Goal: Information Seeking & Learning: Learn about a topic

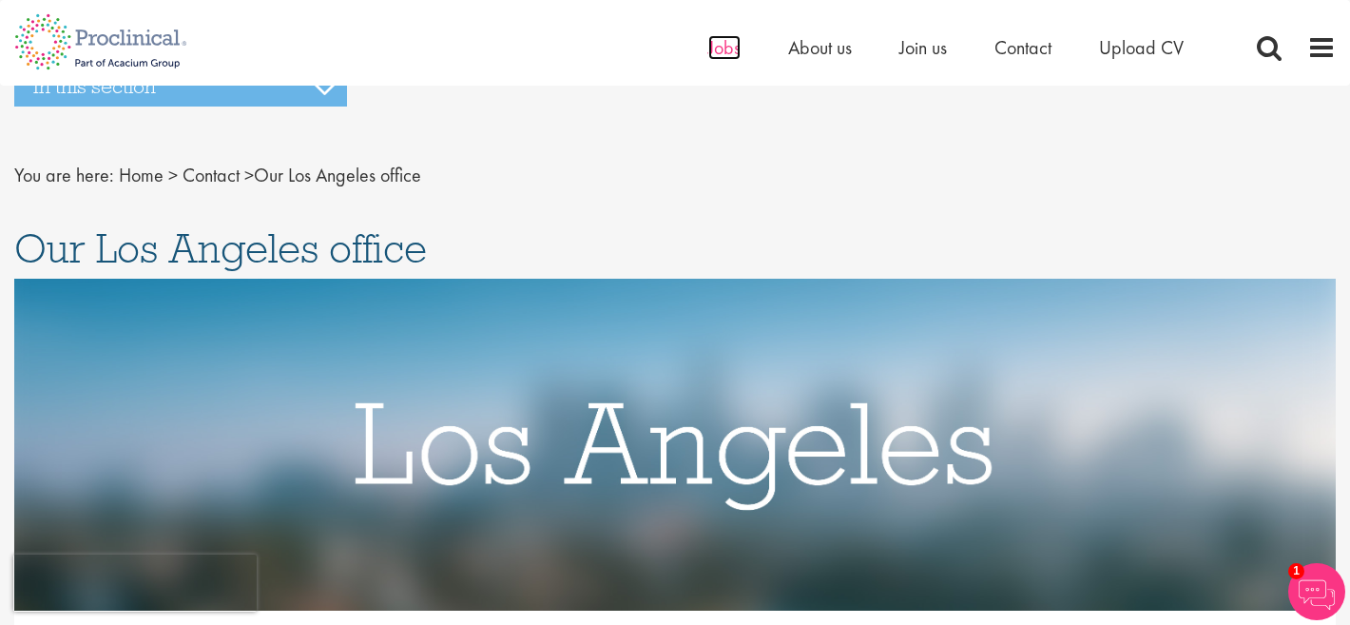
click at [721, 48] on span "Jobs" at bounding box center [724, 47] width 32 height 25
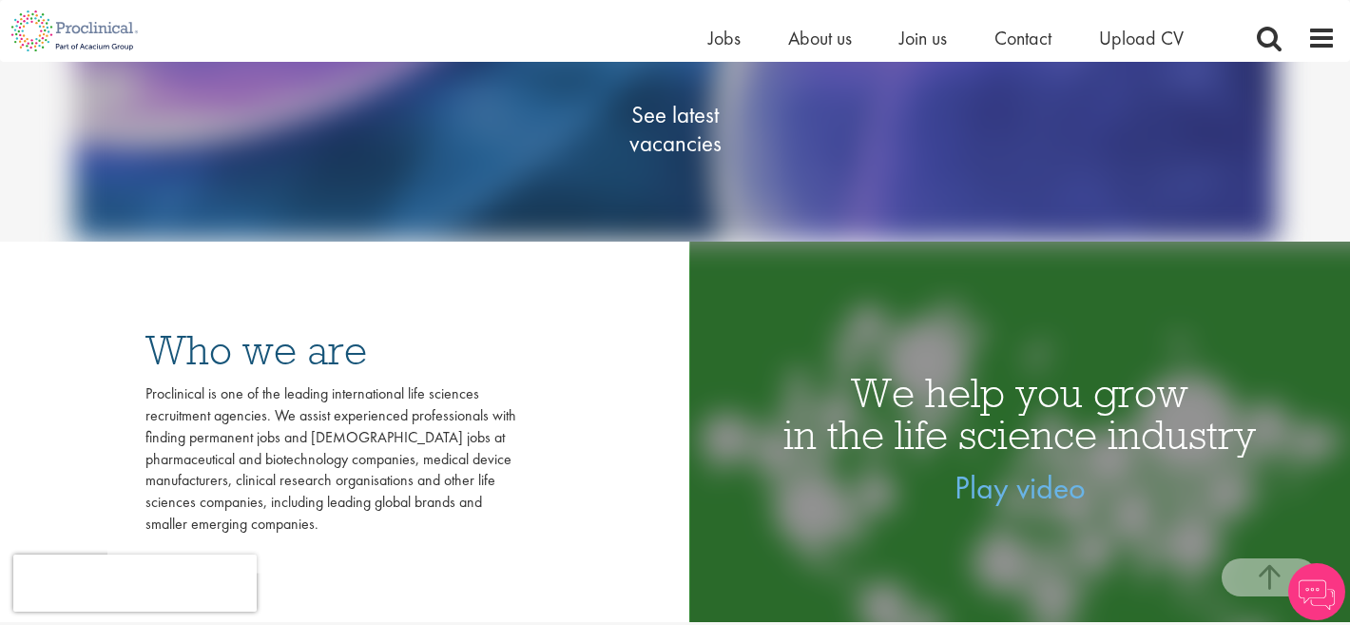
scroll to position [346, 0]
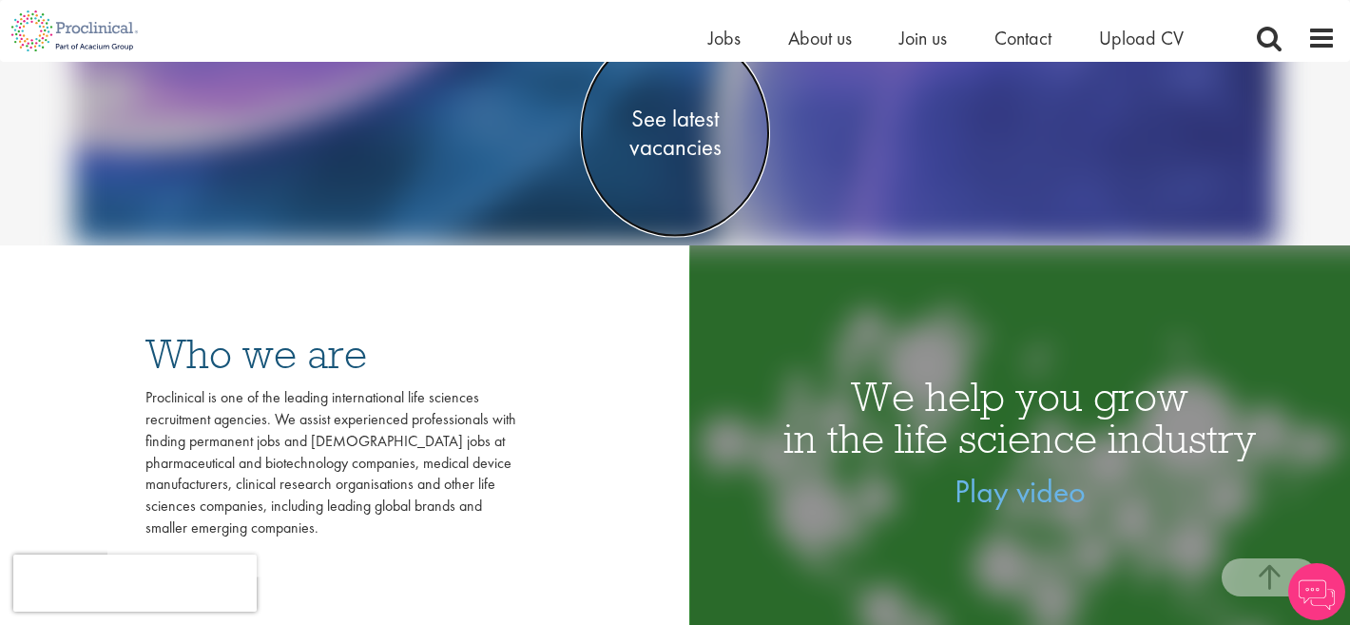
click at [694, 133] on span "See latest vacancies" at bounding box center [675, 133] width 190 height 57
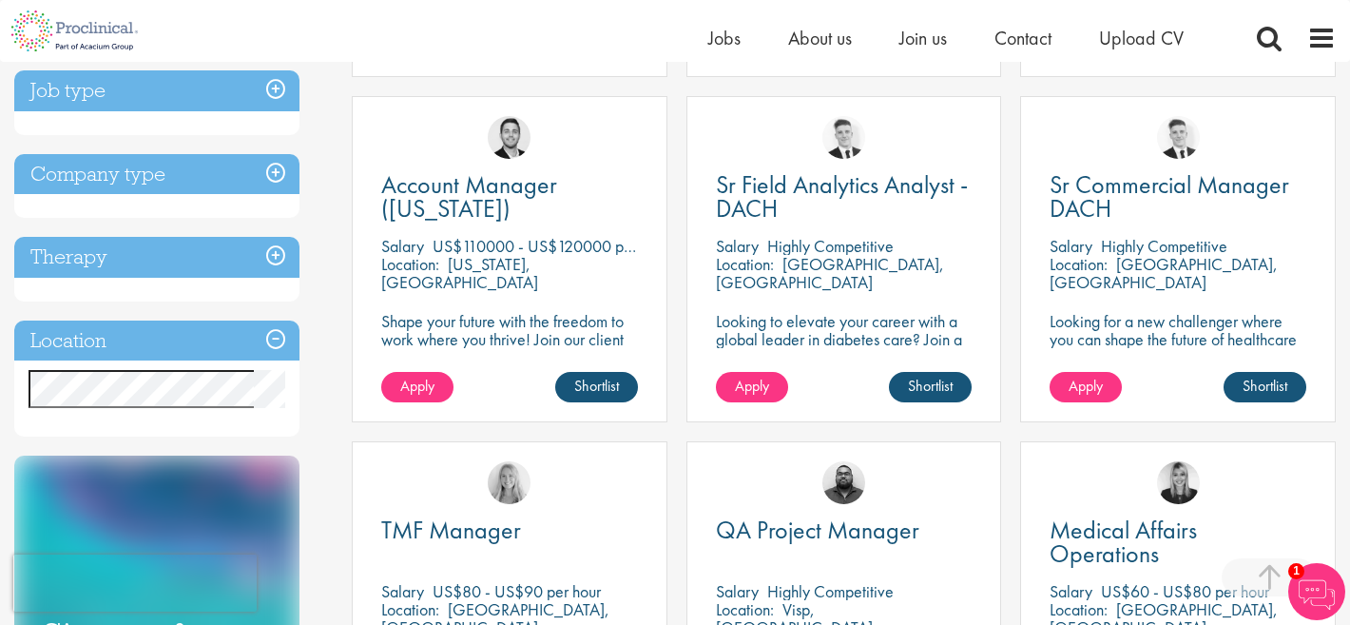
scroll to position [699, 0]
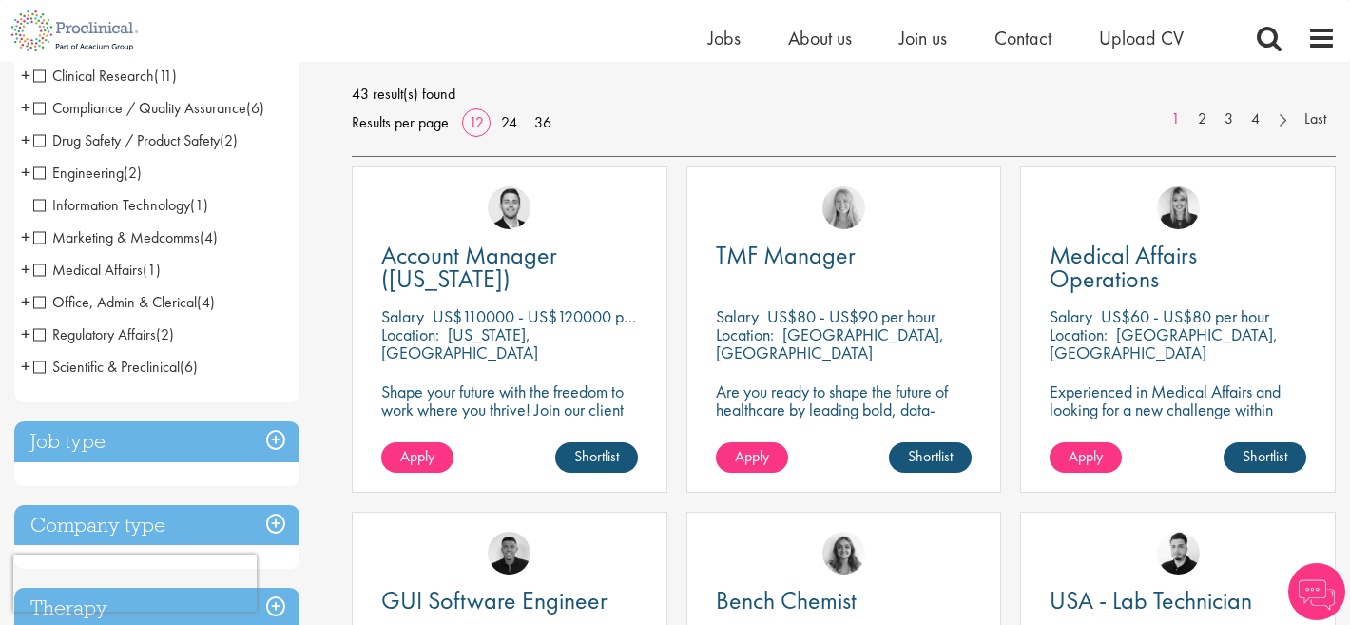
scroll to position [267, 0]
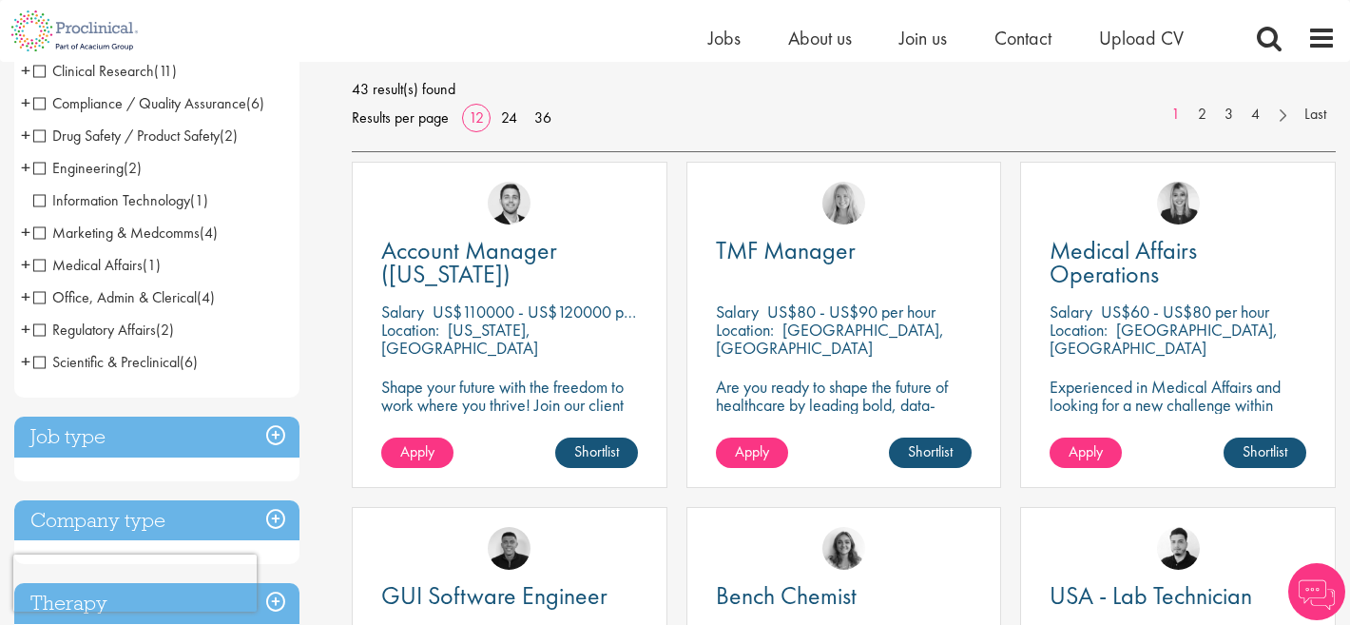
click at [324, 306] on div "Discipline Biometrics (3) - + Statistics (2) Programming (1) Business Developme…" at bounding box center [169, 618] width 338 height 1364
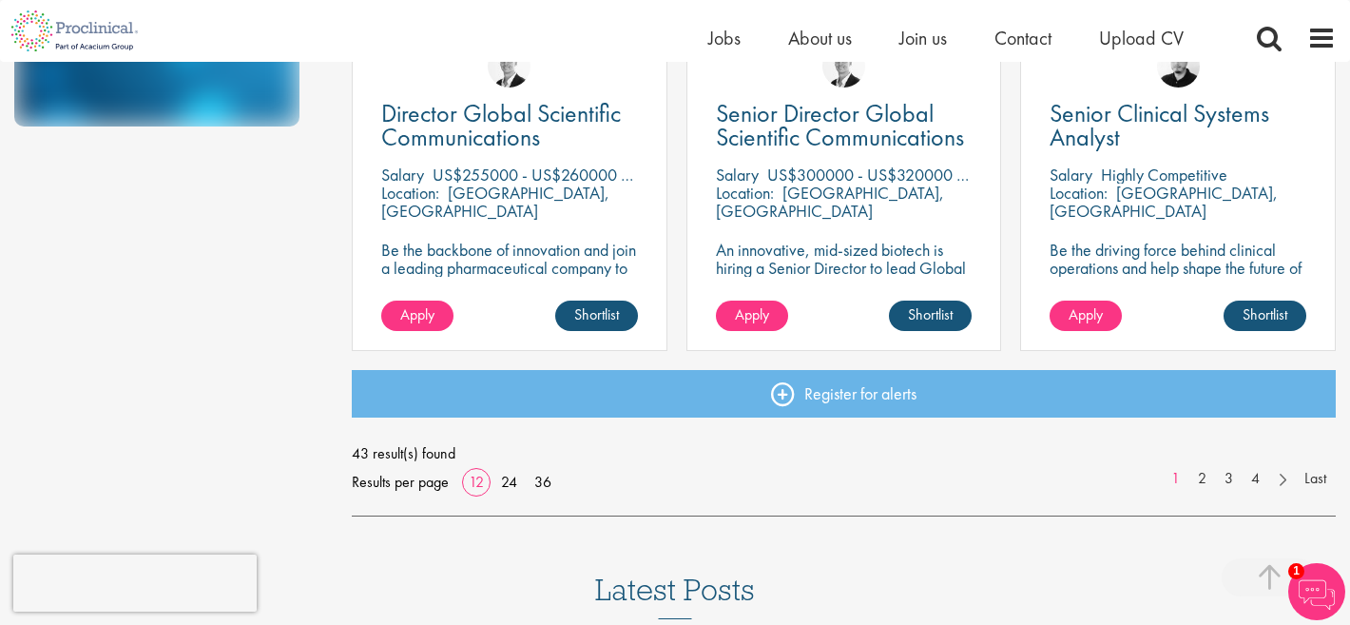
scroll to position [1506, 0]
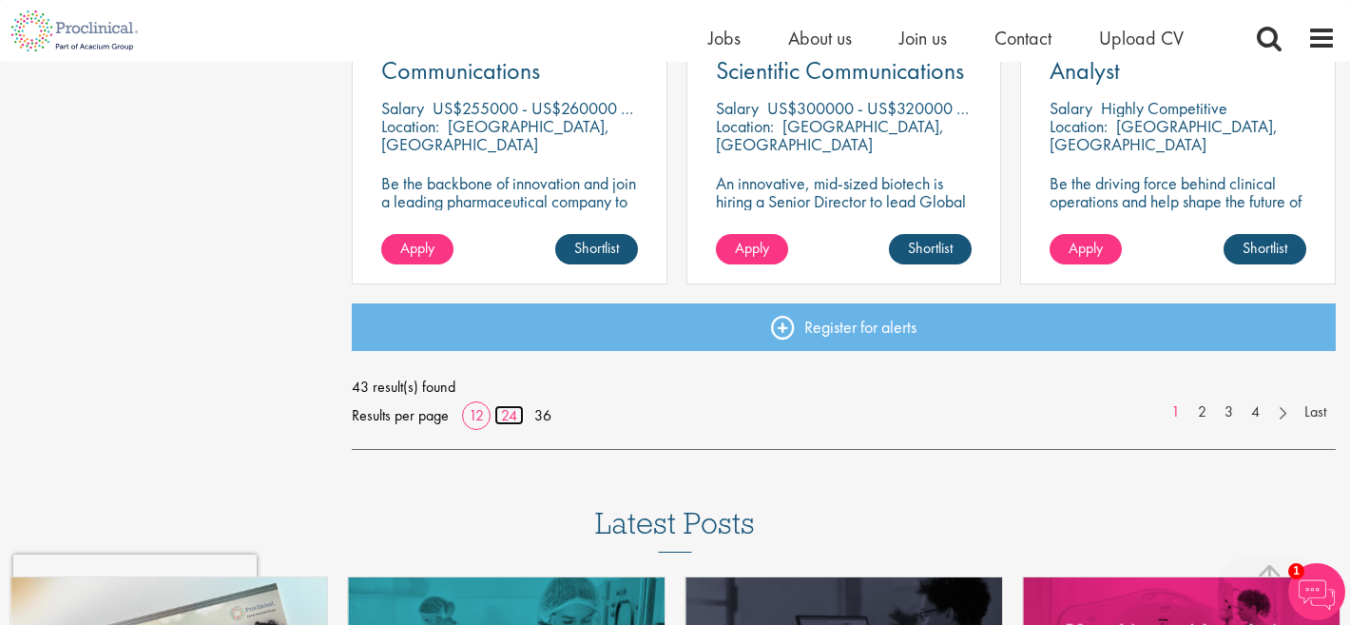
click at [503, 413] on link "24" at bounding box center [508, 415] width 29 height 20
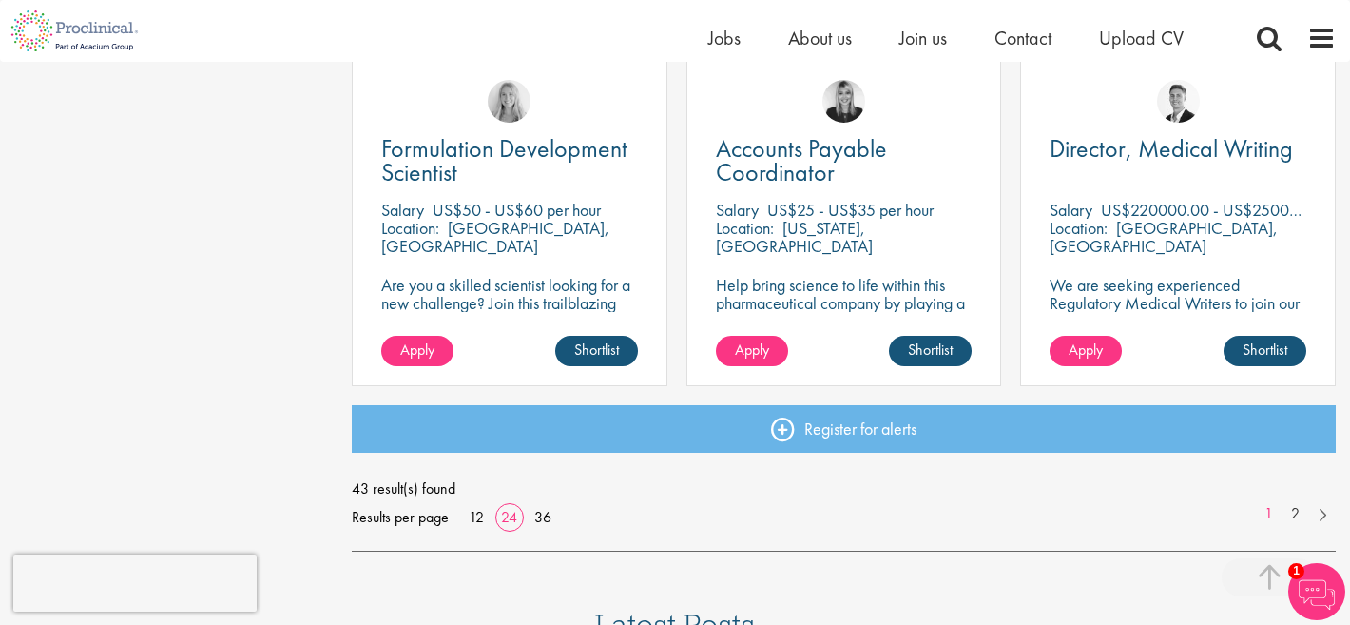
scroll to position [2817, 0]
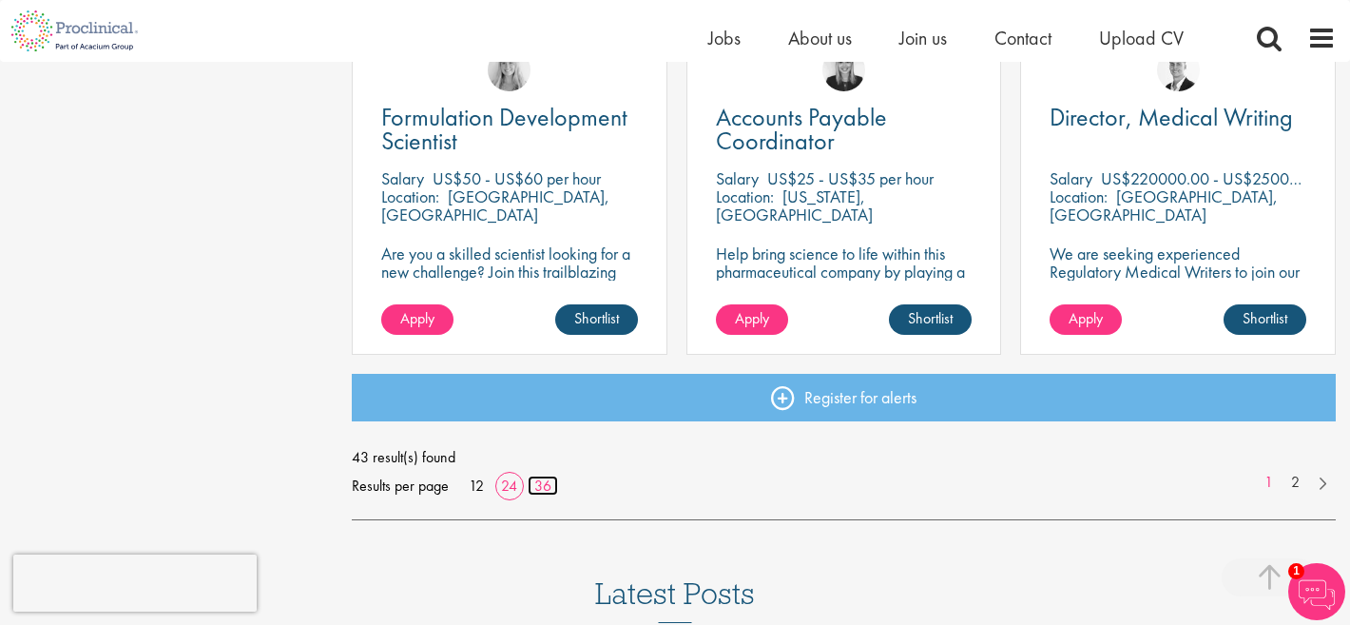
click at [542, 479] on link "36" at bounding box center [543, 485] width 30 height 20
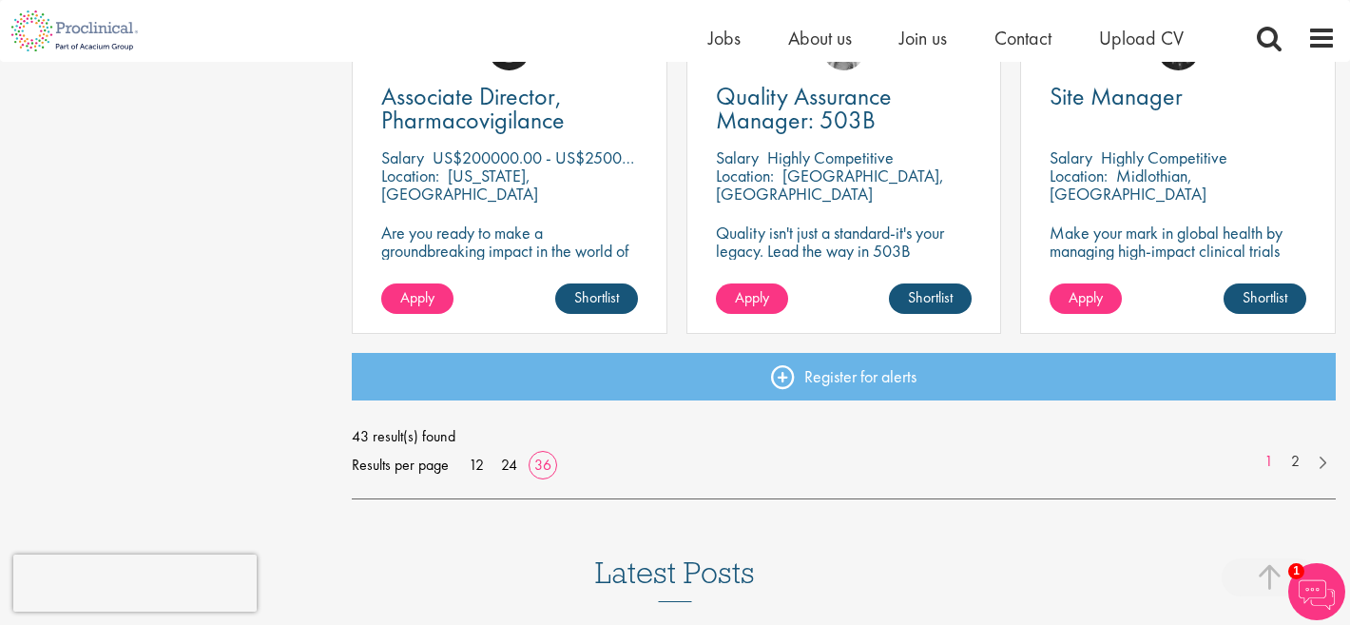
scroll to position [4262, 0]
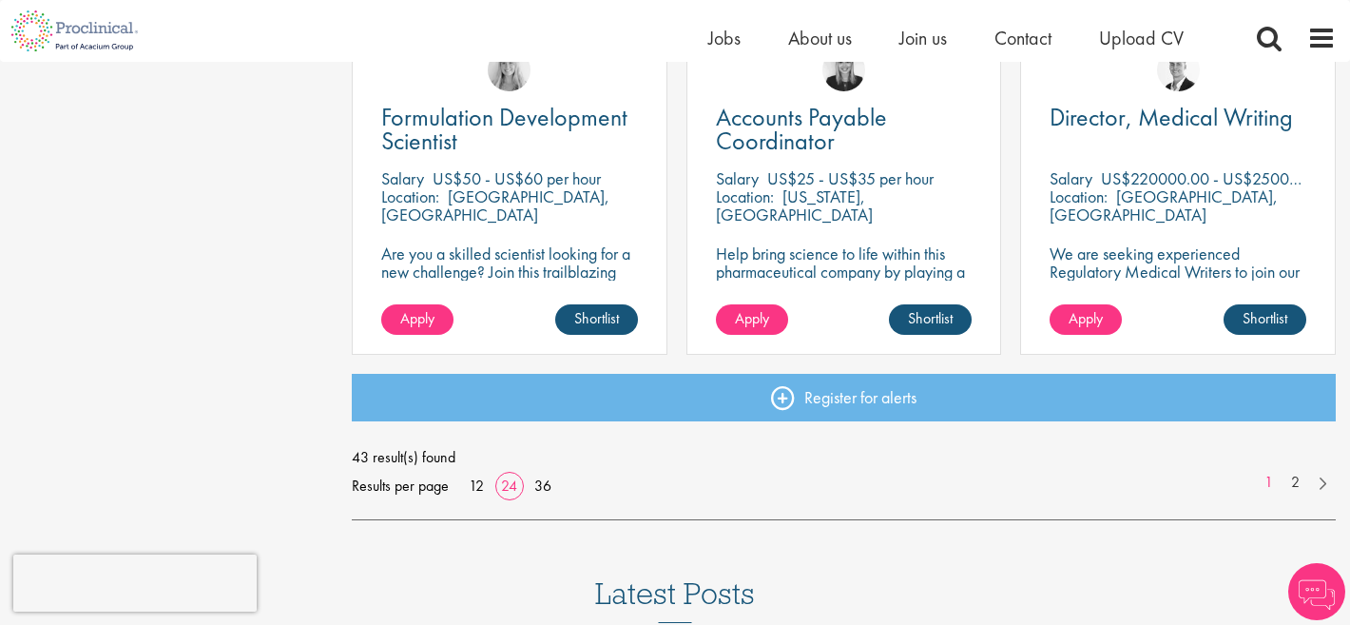
scroll to position [2817, 0]
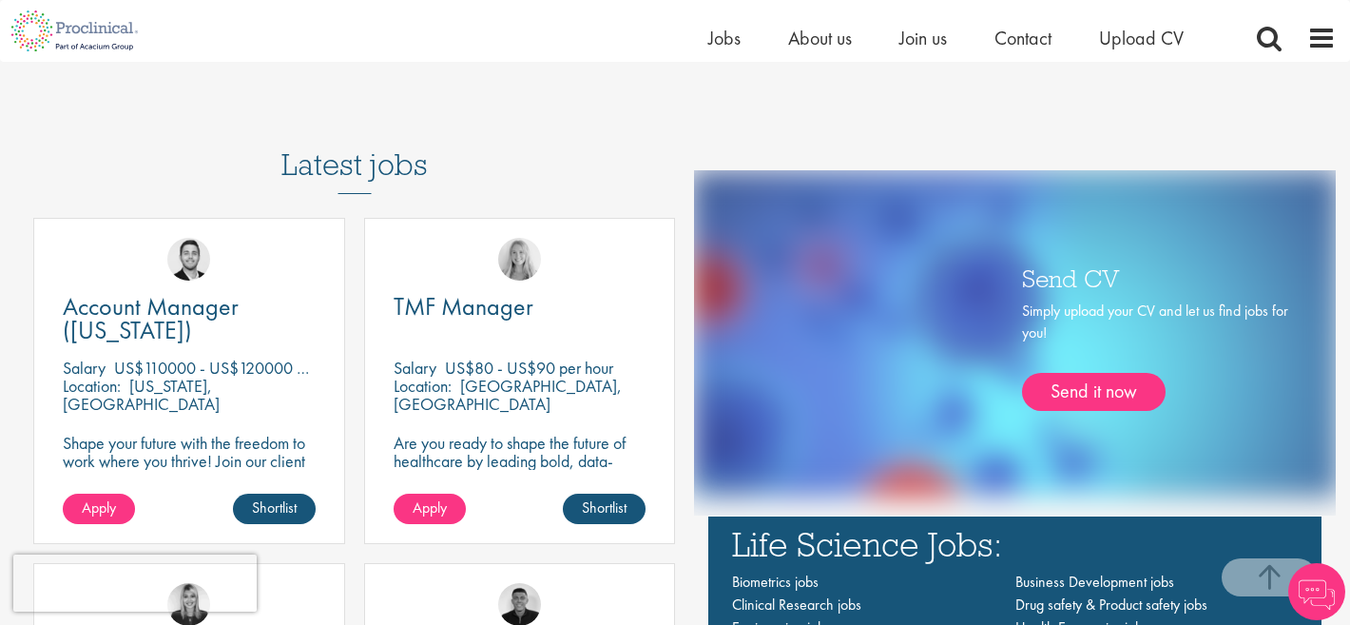
scroll to position [1004, 0]
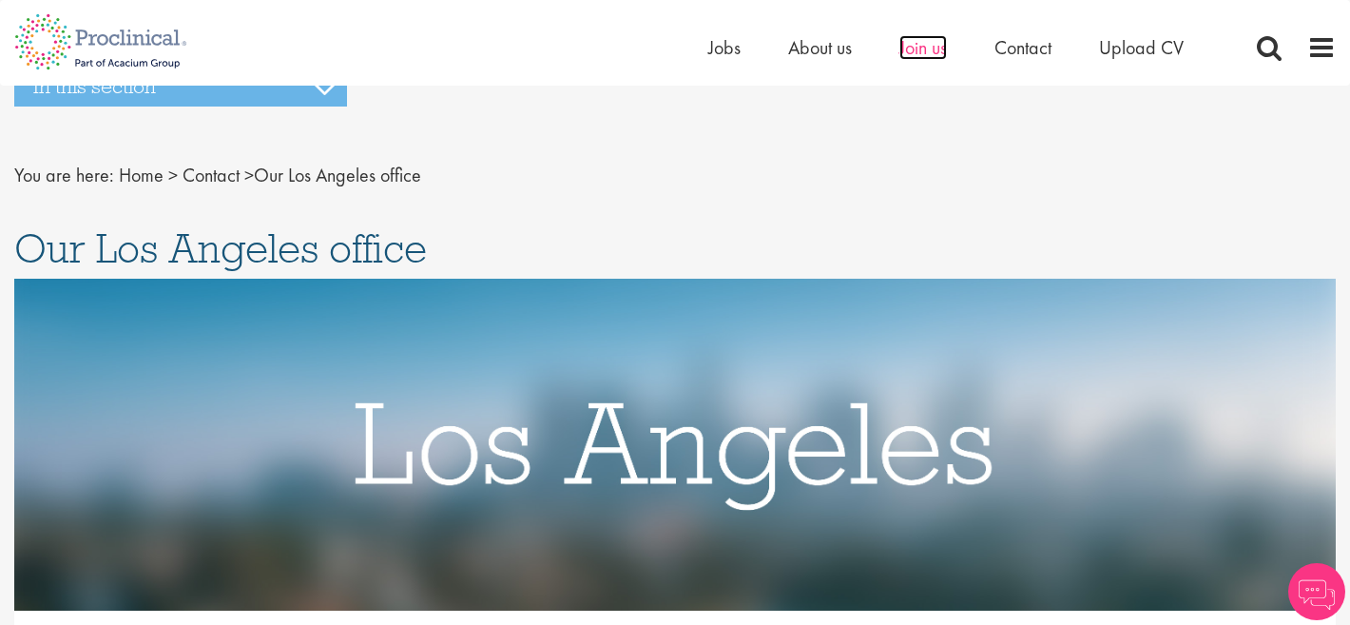
click at [924, 45] on span "Join us" at bounding box center [924, 47] width 48 height 25
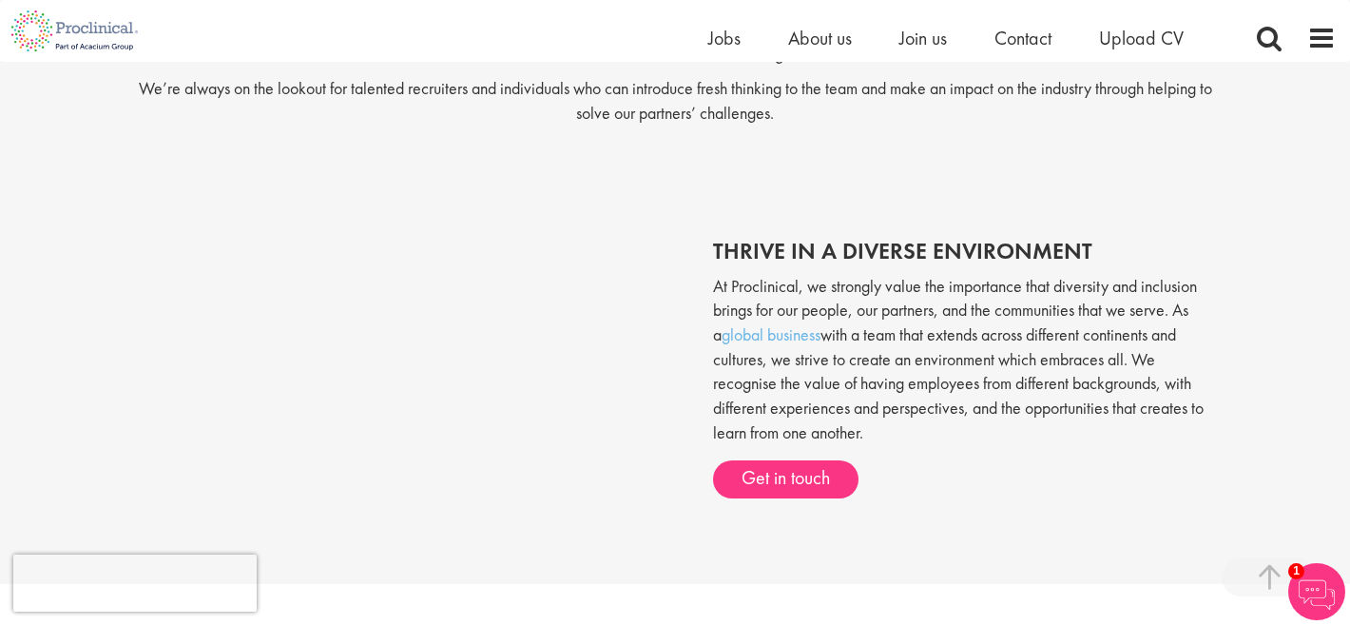
scroll to position [595, 0]
click at [788, 483] on link "Get in touch" at bounding box center [785, 477] width 145 height 38
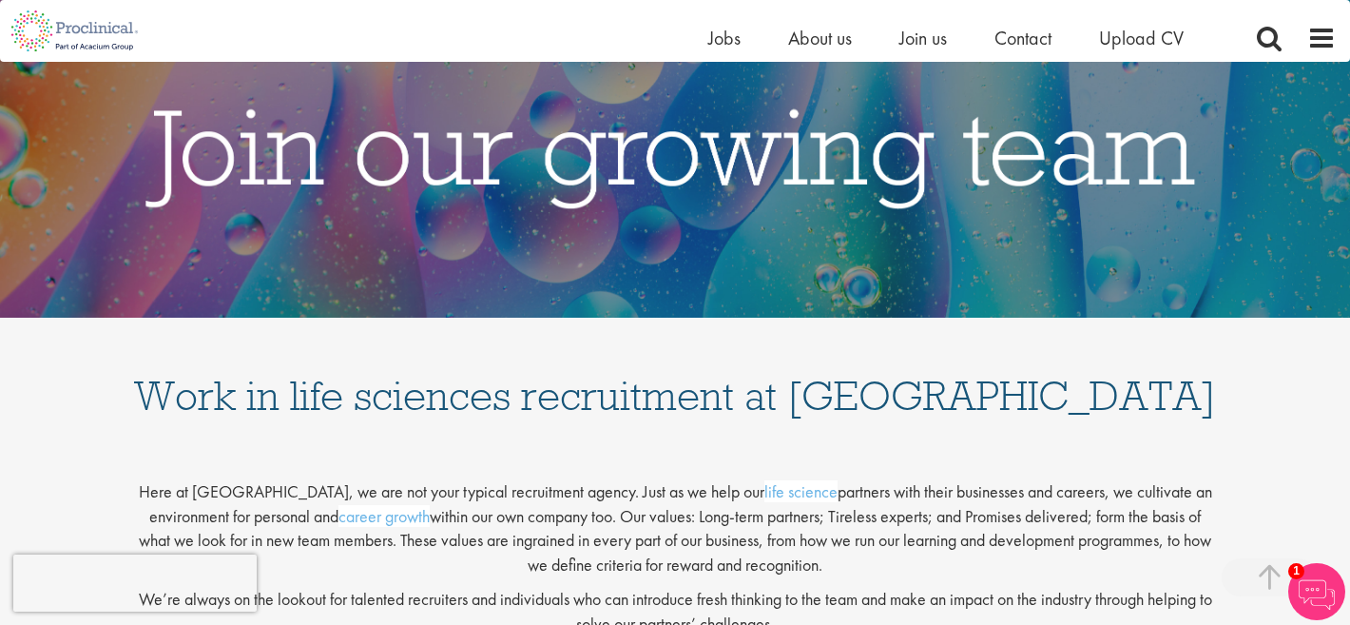
scroll to position [0, 0]
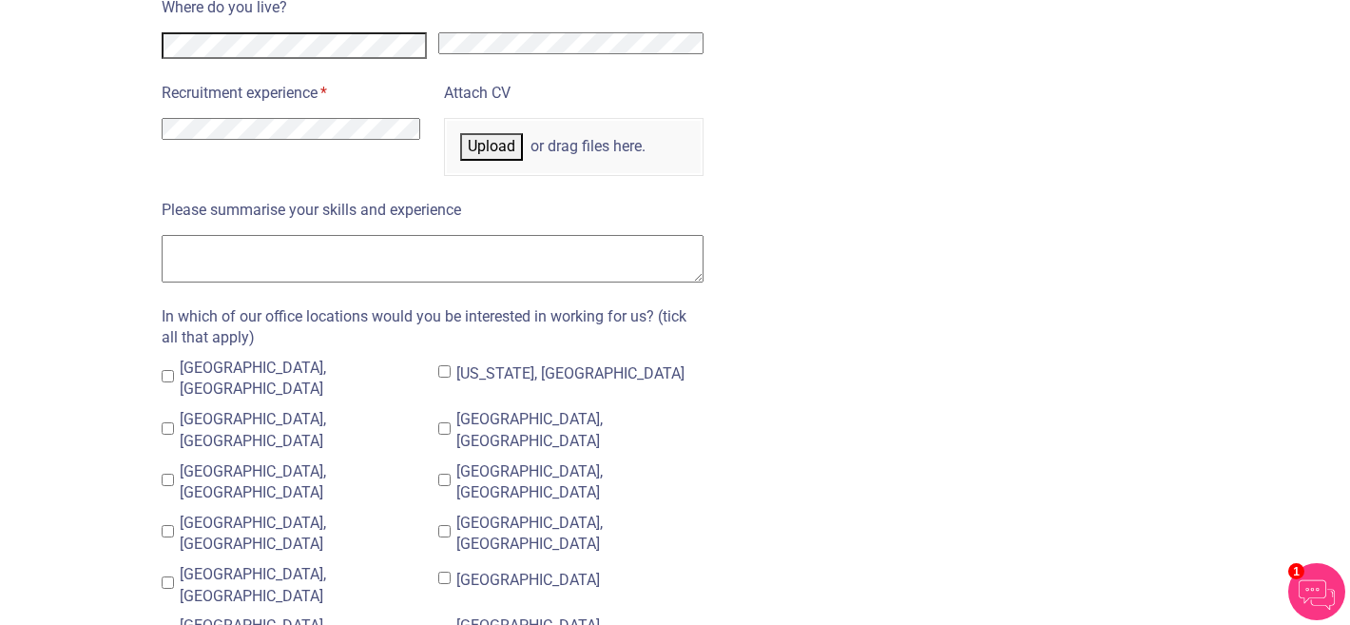
scroll to position [1379, 0]
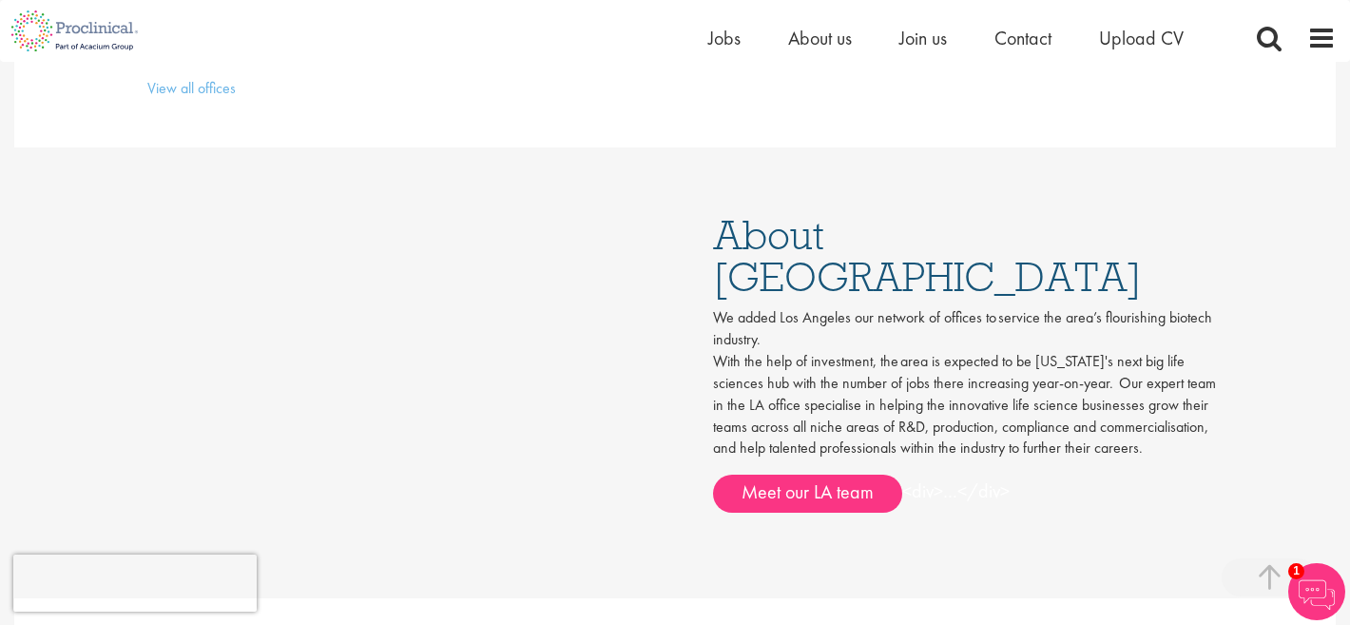
scroll to position [651, 0]
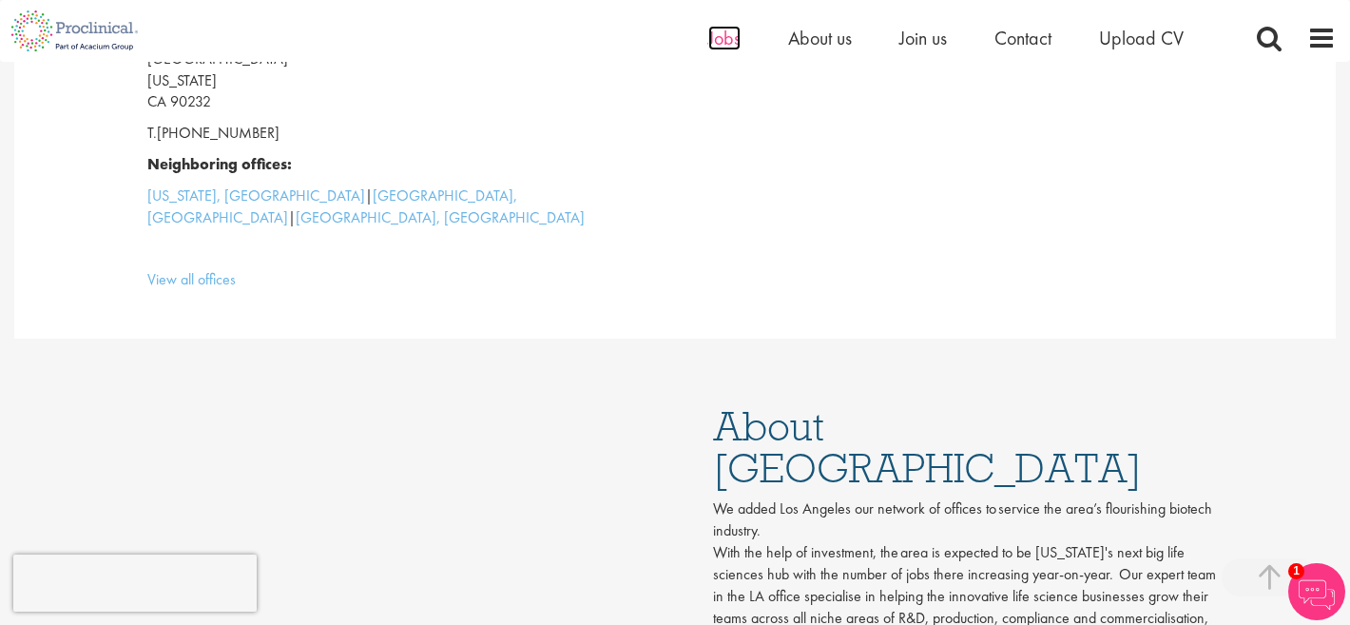
click at [724, 37] on span "Jobs" at bounding box center [724, 38] width 32 height 25
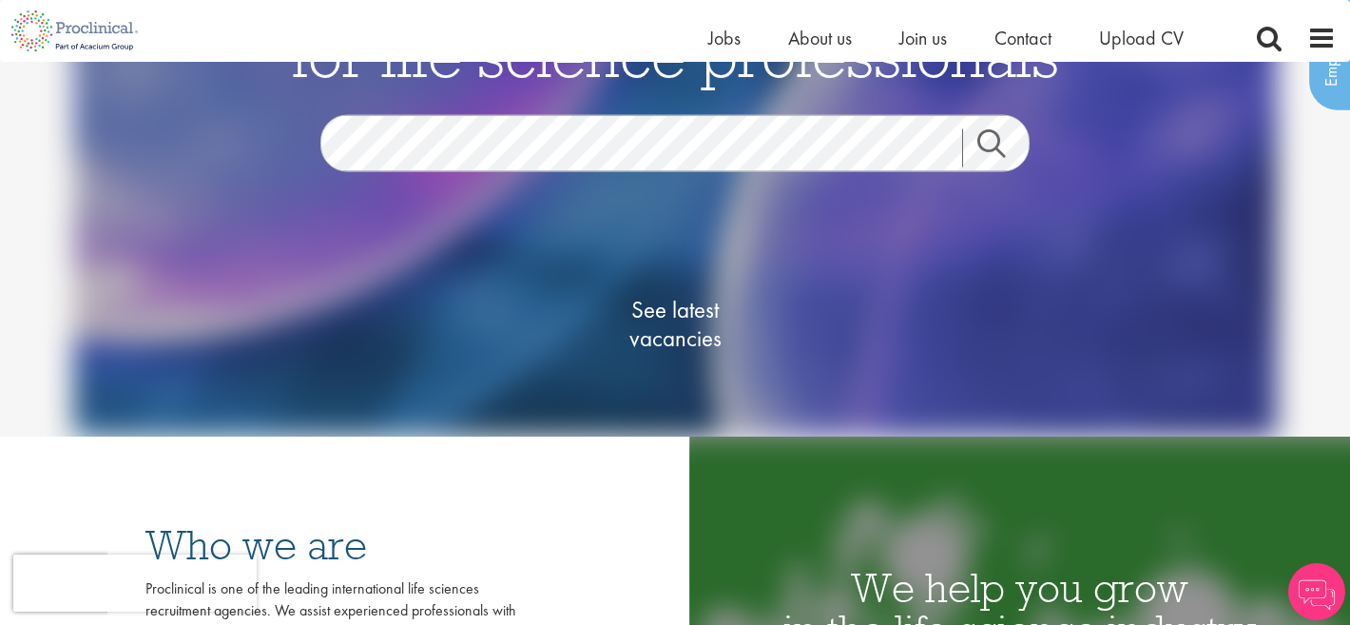
scroll to position [182, 0]
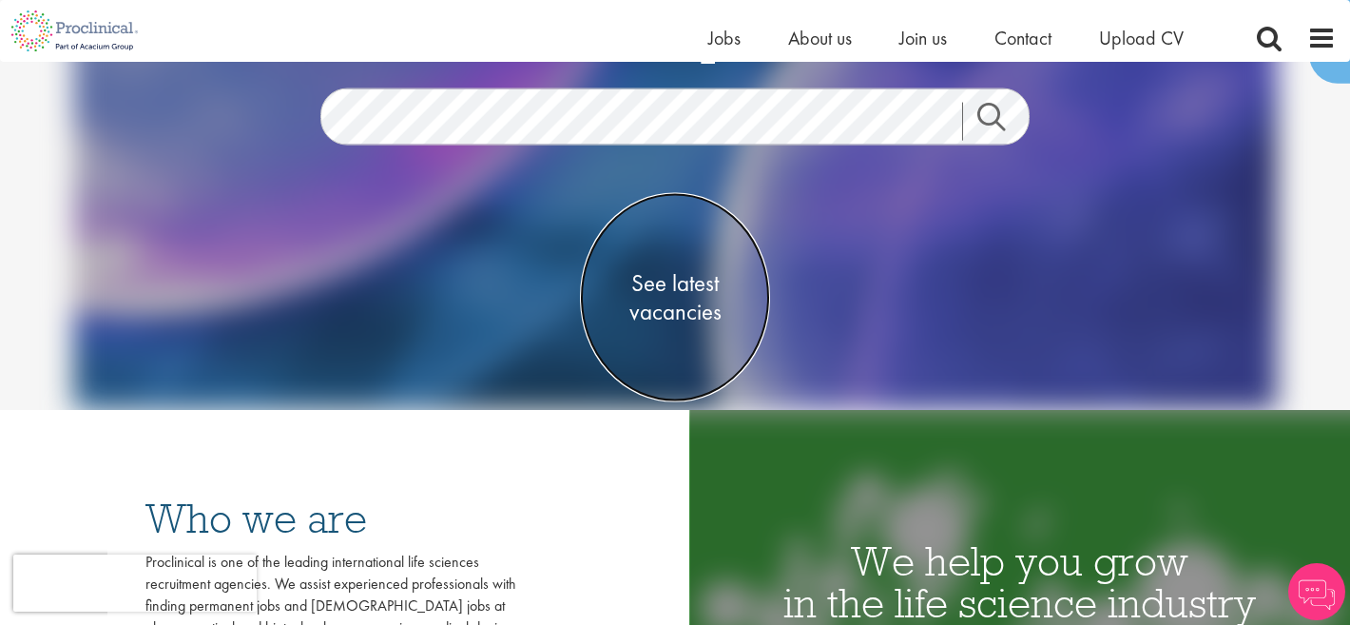
click at [673, 301] on span "See latest vacancies" at bounding box center [675, 297] width 190 height 57
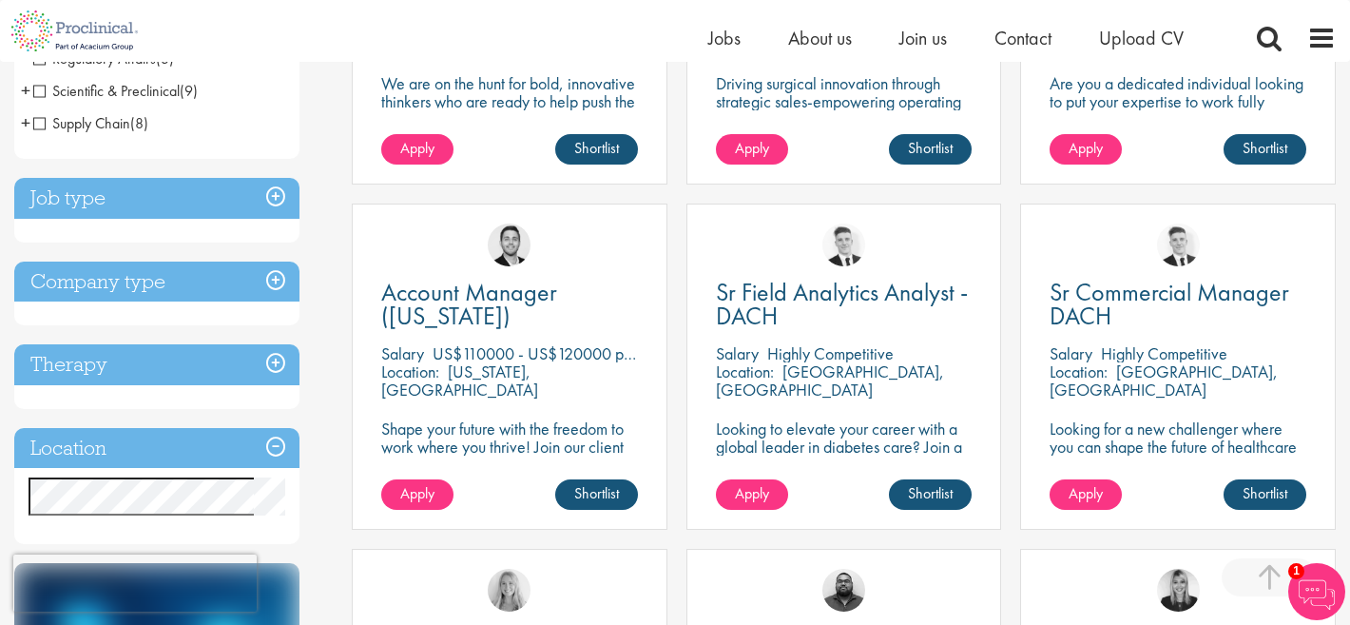
scroll to position [599, 0]
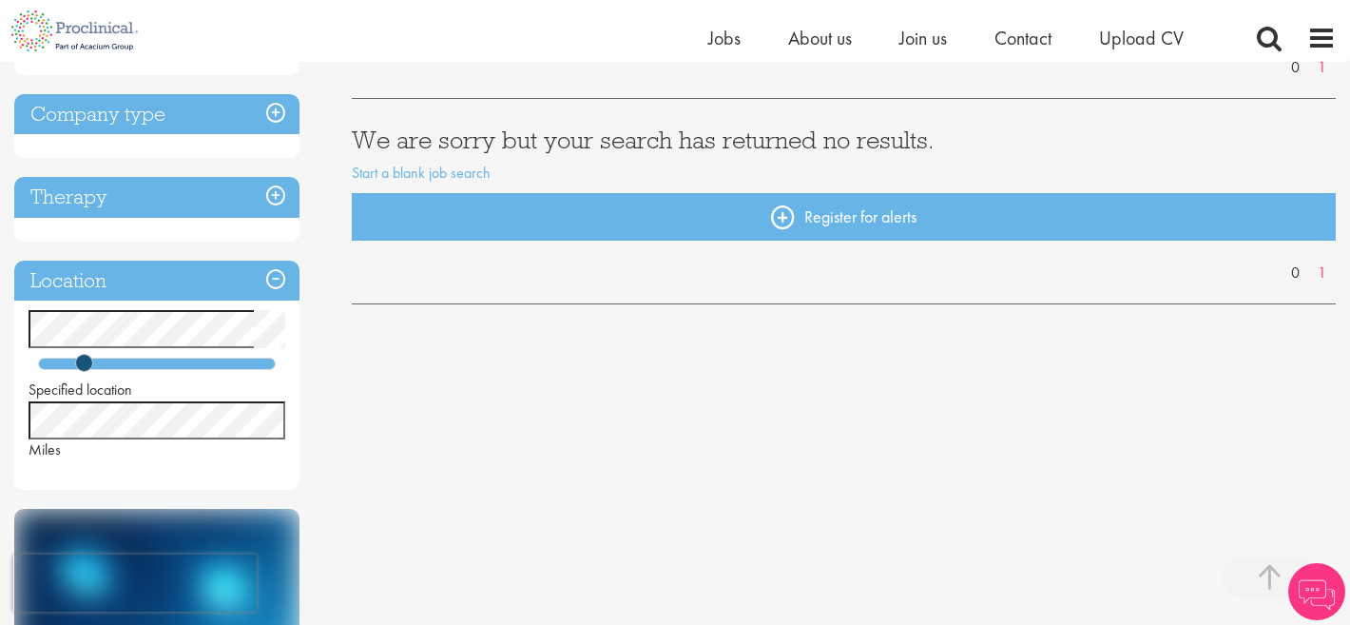
scroll to position [275, 0]
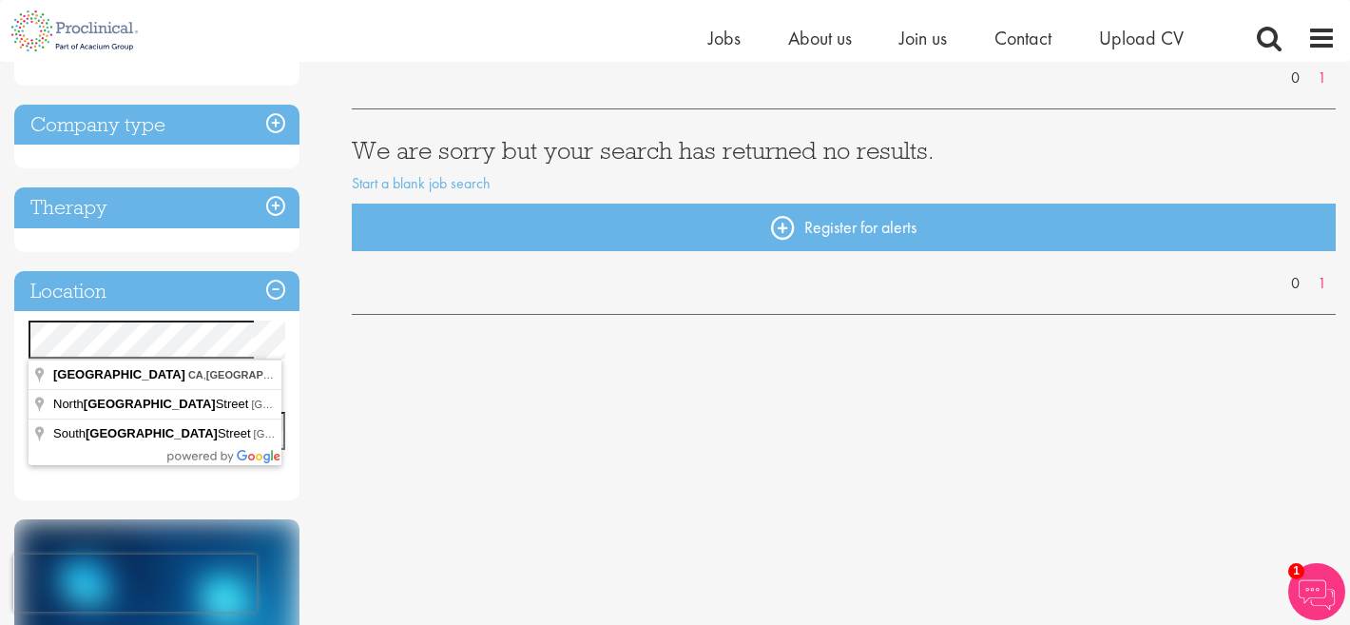
click at [14, 338] on div "Specified location Miles" at bounding box center [156, 395] width 285 height 150
